Goal: Navigation & Orientation: Find specific page/section

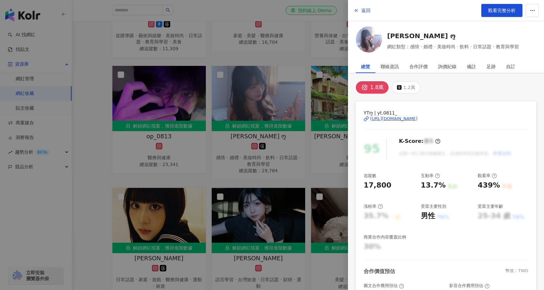
click at [270, 202] on div at bounding box center [272, 145] width 544 height 290
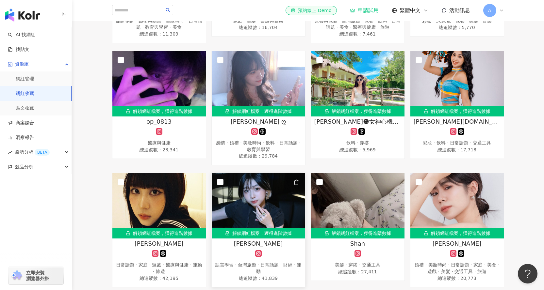
scroll to position [1022, 0]
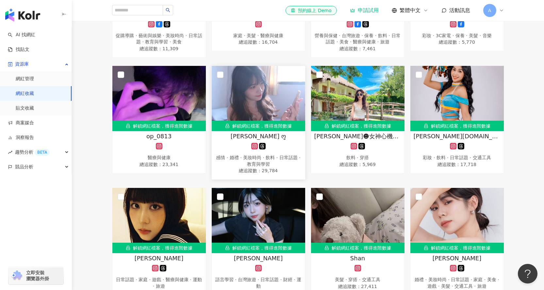
click at [260, 109] on img at bounding box center [258, 98] width 93 height 65
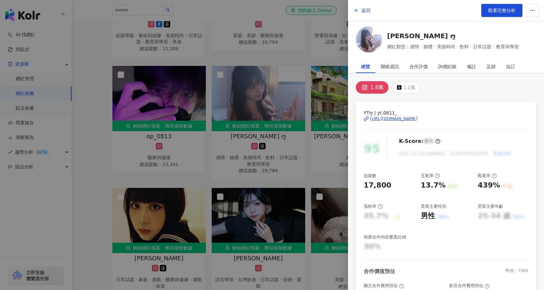
click at [401, 119] on div "[URL][DOMAIN_NAME]" at bounding box center [393, 119] width 47 height 6
click at [283, 196] on div at bounding box center [272, 145] width 544 height 290
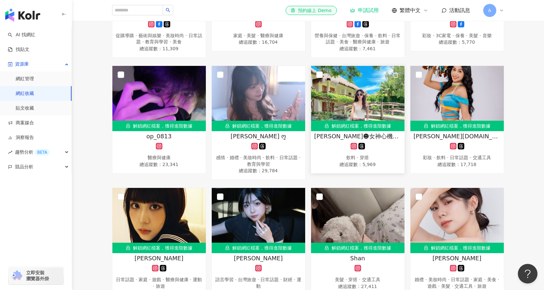
click at [364, 112] on img at bounding box center [357, 98] width 93 height 65
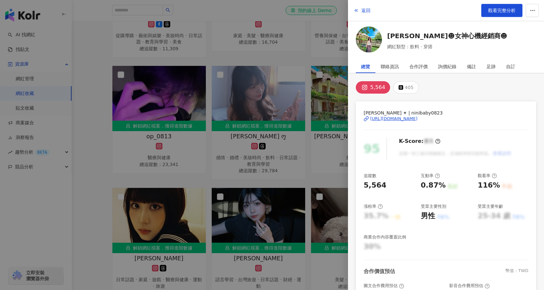
click at [277, 146] on div at bounding box center [272, 145] width 544 height 290
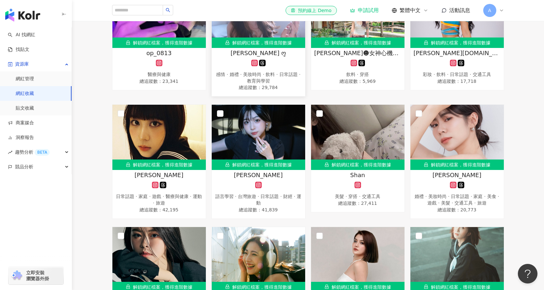
scroll to position [1120, 0]
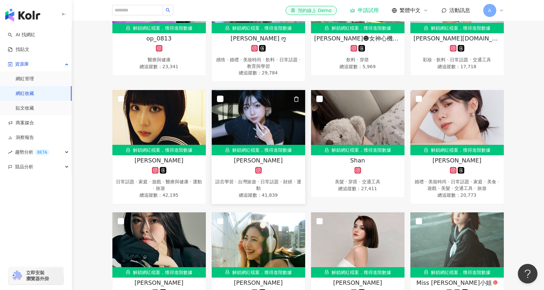
click at [266, 143] on img at bounding box center [258, 122] width 93 height 65
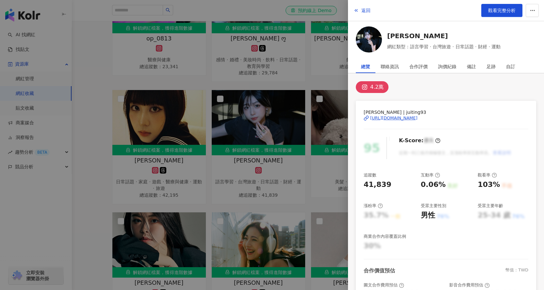
click at [273, 187] on div at bounding box center [272, 145] width 544 height 290
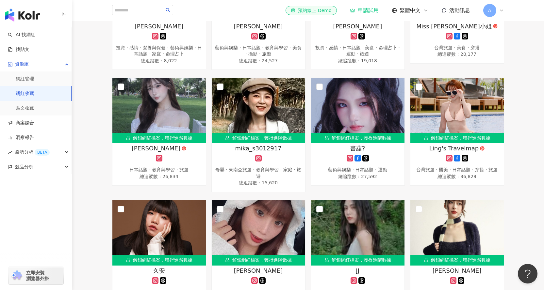
scroll to position [1381, 0]
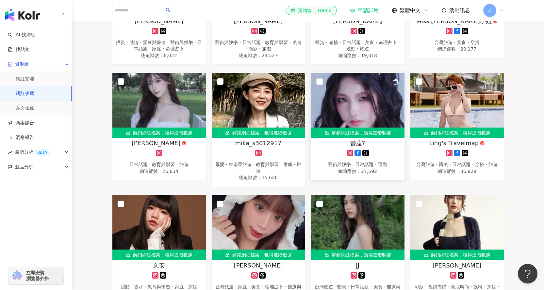
click at [344, 96] on img at bounding box center [357, 105] width 93 height 65
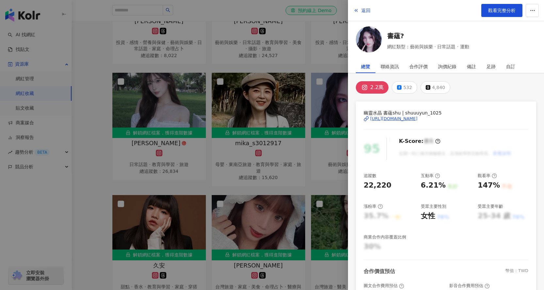
click at [417, 117] on div "[URL][DOMAIN_NAME]" at bounding box center [393, 119] width 47 height 6
click at [284, 139] on div at bounding box center [272, 145] width 544 height 290
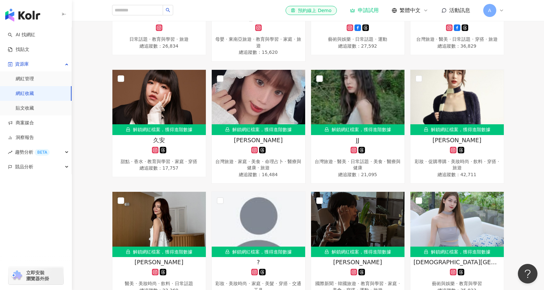
scroll to position [1512, 0]
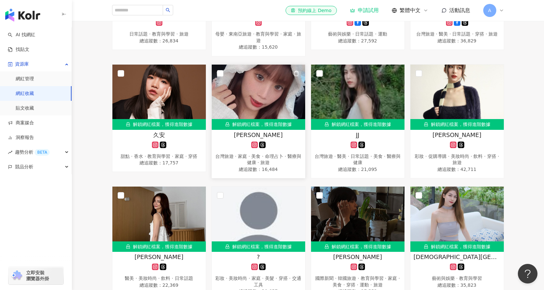
click at [274, 113] on img at bounding box center [258, 97] width 93 height 65
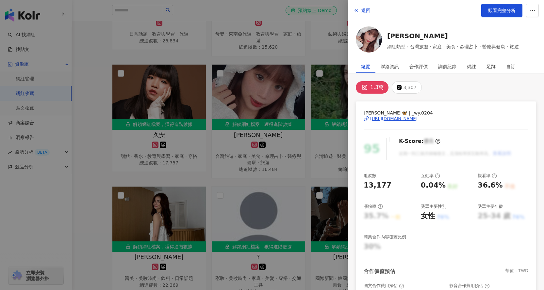
click at [417, 119] on div "[URL][DOMAIN_NAME]" at bounding box center [393, 119] width 47 height 6
click at [265, 143] on div at bounding box center [272, 145] width 544 height 290
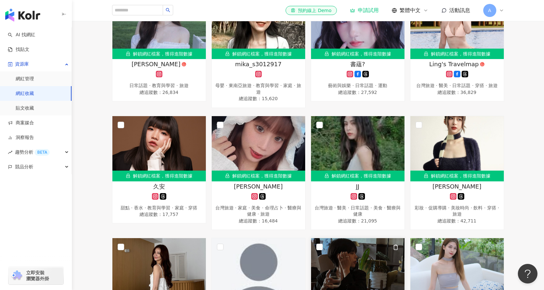
scroll to position [1447, 0]
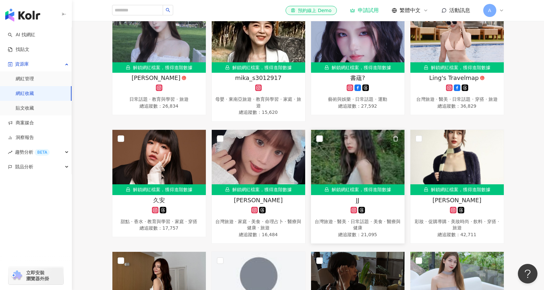
click at [365, 160] on img at bounding box center [357, 162] width 93 height 65
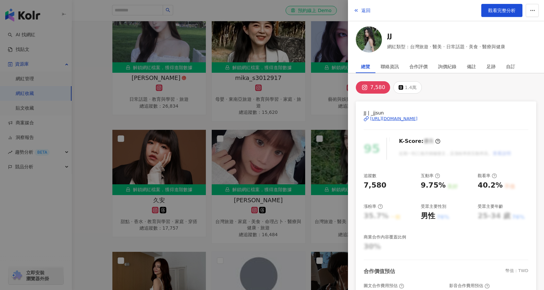
click at [417, 120] on div "[URL][DOMAIN_NAME]" at bounding box center [393, 119] width 47 height 6
click at [256, 90] on div at bounding box center [272, 145] width 544 height 290
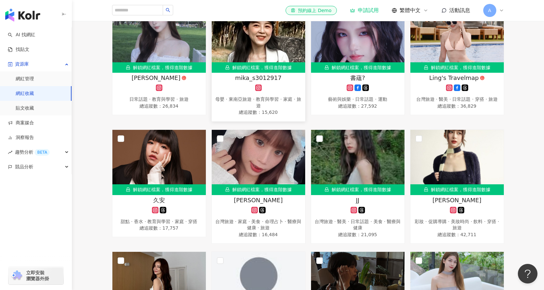
click at [249, 75] on span "mika_s3012917" at bounding box center [258, 78] width 46 height 8
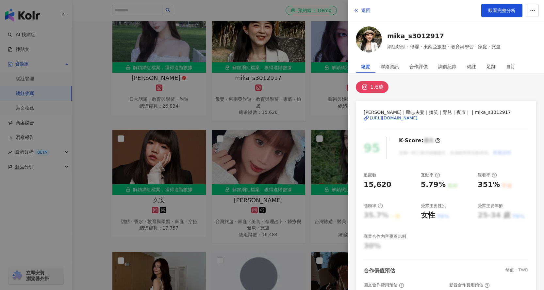
click at [415, 118] on div "[URL][DOMAIN_NAME]" at bounding box center [393, 118] width 47 height 6
click at [245, 158] on div at bounding box center [272, 145] width 544 height 290
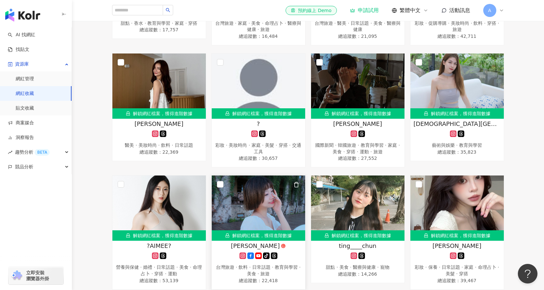
scroll to position [1675, 0]
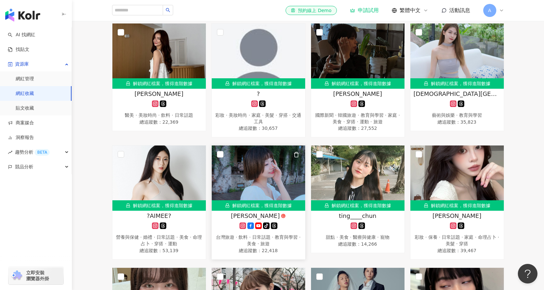
click at [236, 192] on img at bounding box center [258, 178] width 93 height 65
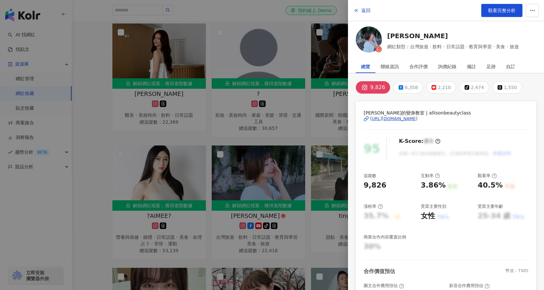
click at [417, 118] on div "[URL][DOMAIN_NAME]" at bounding box center [393, 119] width 47 height 6
click at [290, 64] on div at bounding box center [272, 145] width 544 height 290
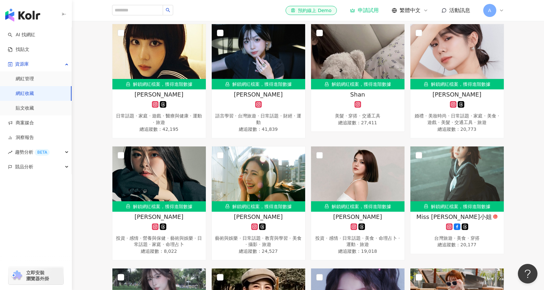
scroll to position [1120, 0]
